Goal: Task Accomplishment & Management: Manage account settings

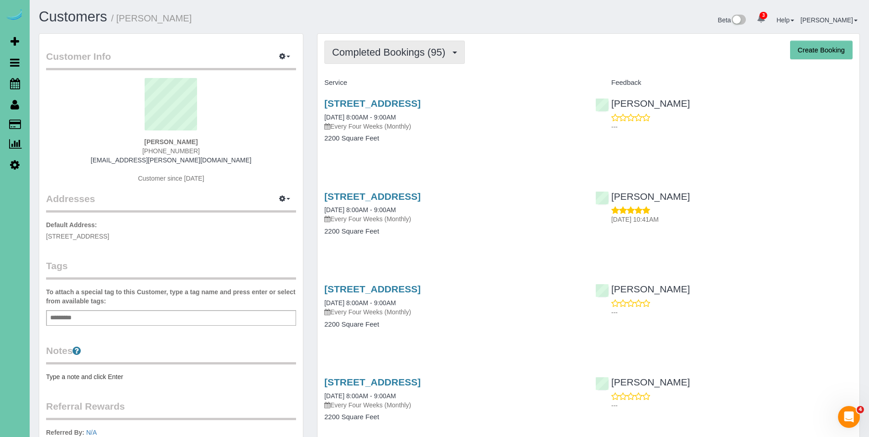
click at [366, 56] on span "Completed Bookings (95)" at bounding box center [391, 52] width 118 height 11
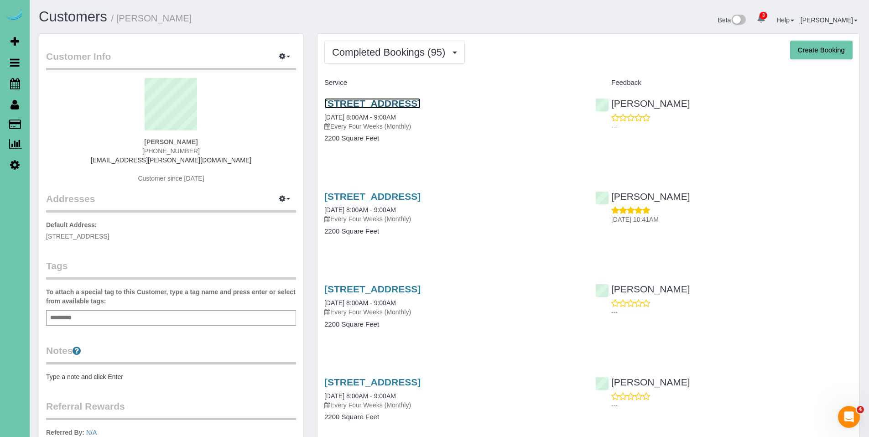
click at [412, 106] on link "2515 S 105th Avenue, Omaha, NE 68124" at bounding box center [372, 103] width 96 height 10
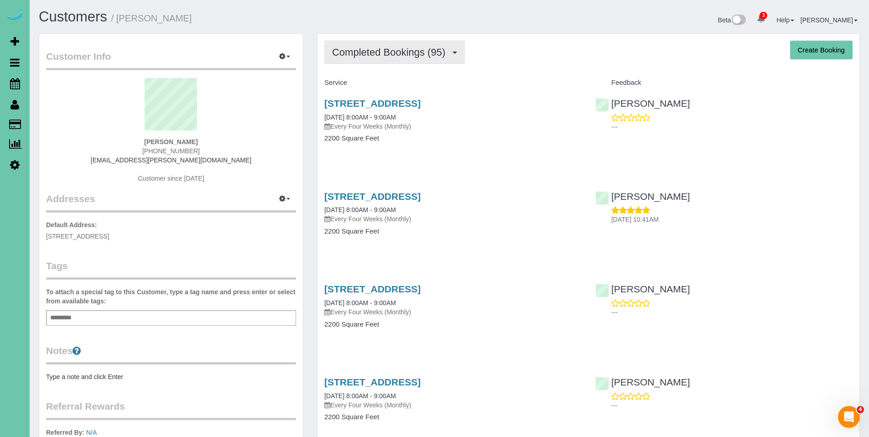
click at [389, 58] on button "Completed Bookings (95)" at bounding box center [394, 52] width 141 height 23
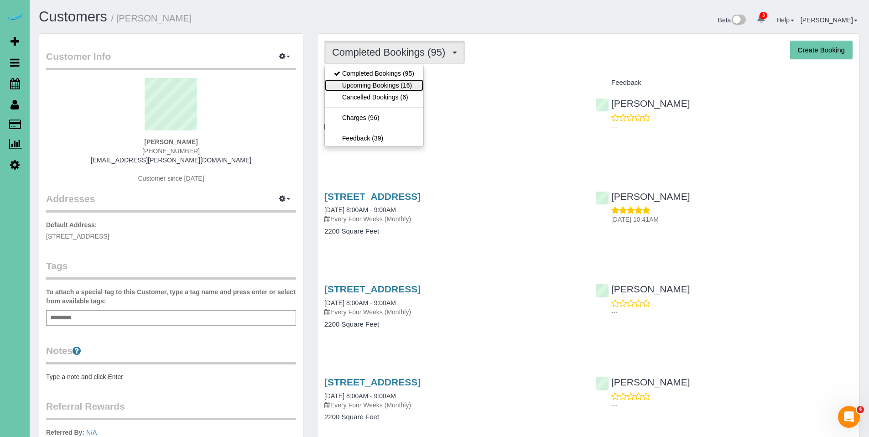
click at [373, 80] on link "Upcoming Bookings (16)" at bounding box center [374, 85] width 99 height 12
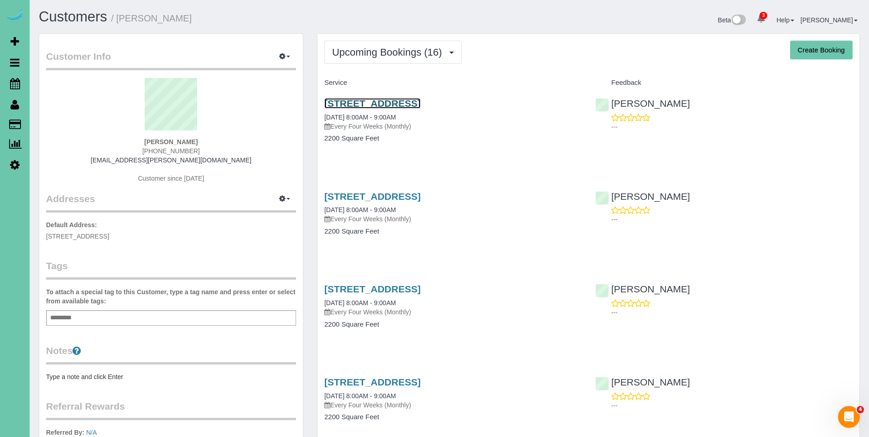
click at [387, 106] on link "2515 S 105th Avenue, Omaha, NE 68124" at bounding box center [372, 103] width 96 height 10
click at [414, 288] on link "2515 S 105th Avenue, Omaha, NE 68124" at bounding box center [372, 289] width 96 height 10
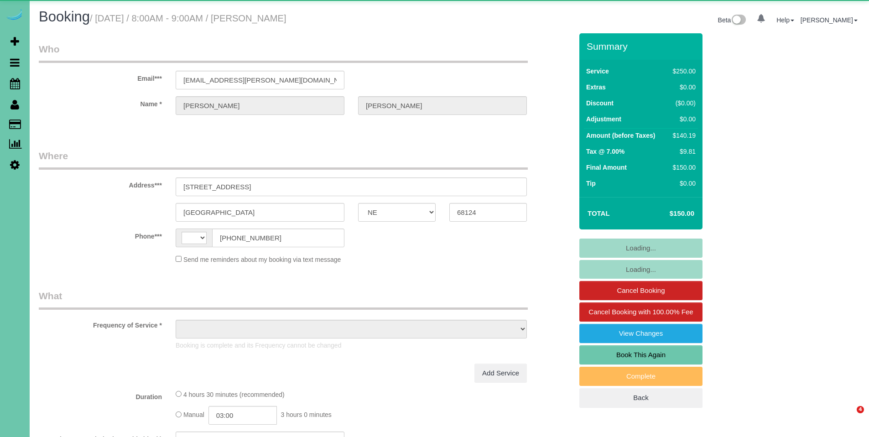
select select "NE"
select select "string:[GEOGRAPHIC_DATA]"
select select "object:682"
select select "string:fspay-fc3da4e3-0f4f-434e-8655-f2ba427e6719"
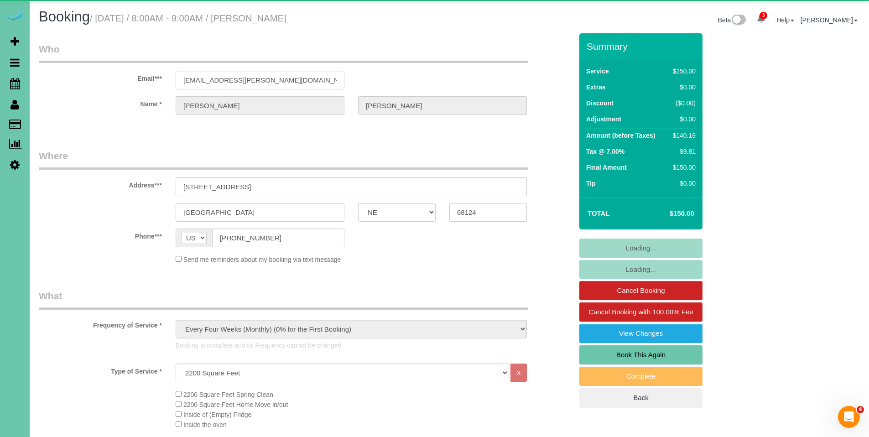
select select "object:923"
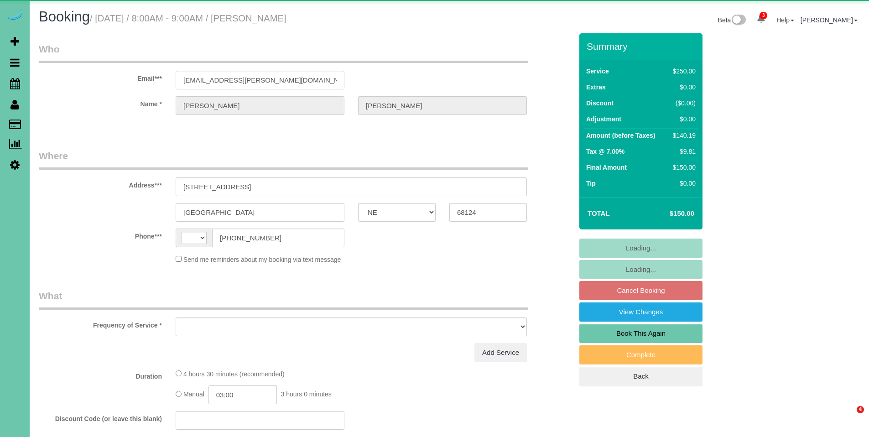
select select "NE"
select select "string:[GEOGRAPHIC_DATA]"
select select "object:644"
select select "string:fspay-fc3da4e3-0f4f-434e-8655-f2ba427e6719"
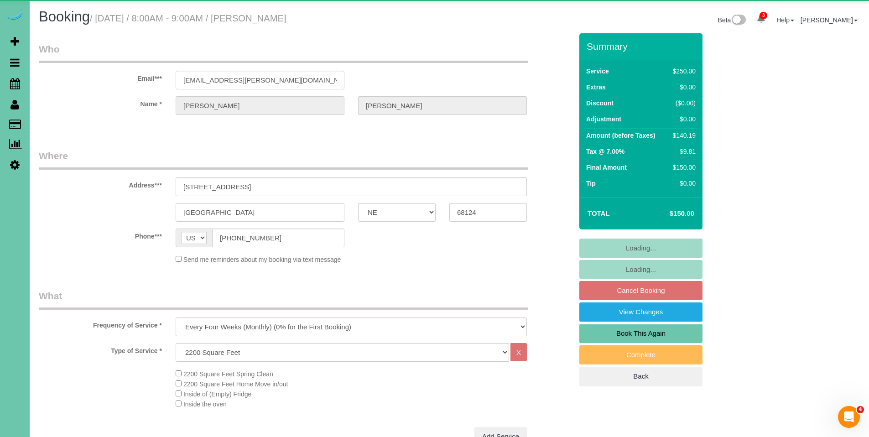
select select "object:931"
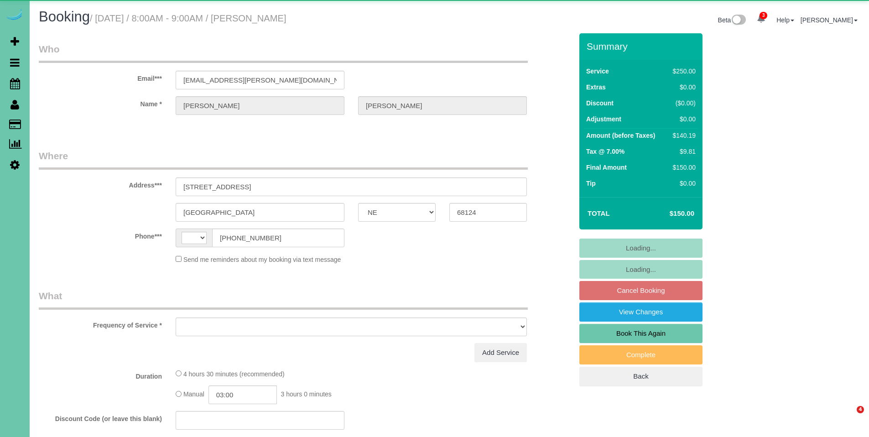
select select "NE"
select select "string:[GEOGRAPHIC_DATA]"
select select "object:860"
select select "string:fspay-fc3da4e3-0f4f-434e-8655-f2ba427e6719"
